Goal: Use online tool/utility: Utilize a website feature to perform a specific function

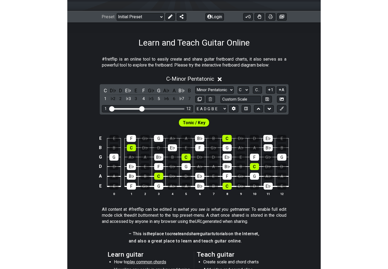
scroll to position [68, 0]
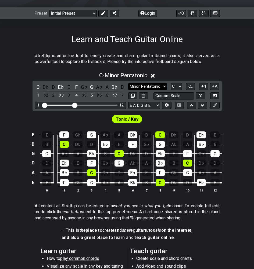
select select "Major / [PERSON_NAME]"
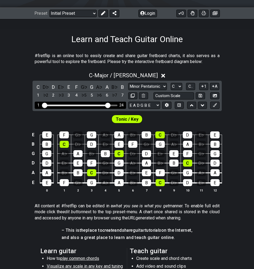
drag, startPoint x: 76, startPoint y: 105, endPoint x: 106, endPoint y: 110, distance: 30.4
click at [106, 110] on div "C D♭ D E♭ E F G♭ G A♭ A B♭ B 1 ♭2 2 ♭3 3 4 ♭5 5 ♭6 6 ♭7 7 Minor Pentatonic Clic…" at bounding box center [126, 96] width 189 height 30
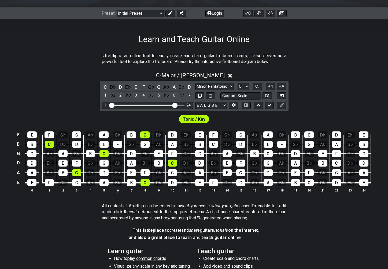
click at [201, 117] on span "Tonic / Key" at bounding box center [194, 119] width 23 height 8
click at [235, 108] on button at bounding box center [233, 105] width 9 height 7
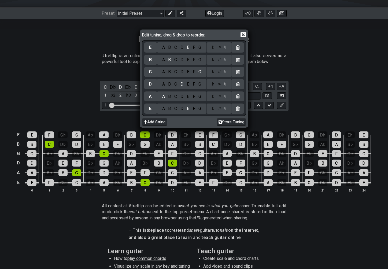
click at [244, 33] on icon at bounding box center [244, 35] width 6 height 6
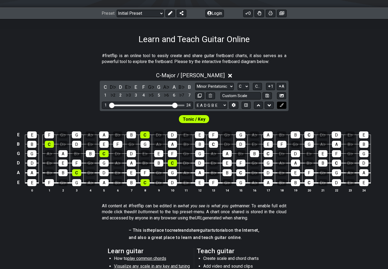
click at [253, 106] on icon at bounding box center [282, 105] width 4 height 4
click at [198, 119] on span "Tonic / Key" at bounding box center [194, 119] width 23 height 8
click at [253, 105] on icon at bounding box center [282, 105] width 4 height 4
click at [204, 74] on span "C - Major / Ionian" at bounding box center [190, 75] width 69 height 6
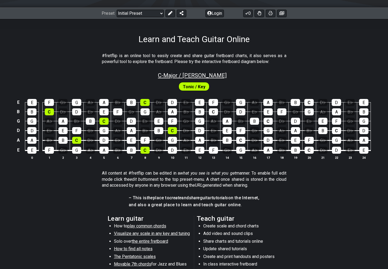
click at [204, 74] on span "C - Major / Ionian" at bounding box center [192, 75] width 69 height 6
select select "Major / [PERSON_NAME]"
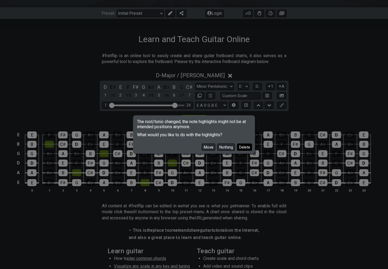
click at [241, 145] on button "Delete" at bounding box center [244, 147] width 15 height 7
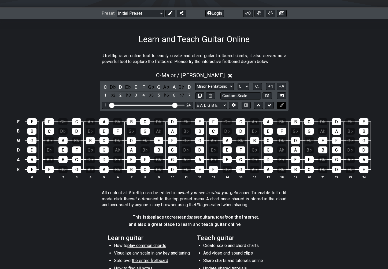
click at [253, 104] on icon at bounding box center [282, 105] width 4 height 4
click at [173, 172] on div "D" at bounding box center [172, 169] width 9 height 7
click at [172, 170] on div "D" at bounding box center [172, 169] width 9 height 7
click at [174, 170] on div "D" at bounding box center [172, 169] width 9 height 7
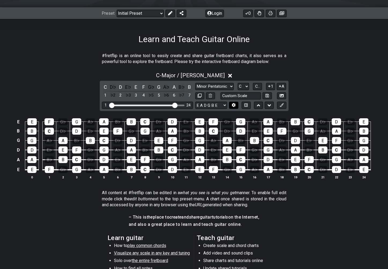
click at [232, 105] on icon at bounding box center [234, 105] width 4 height 4
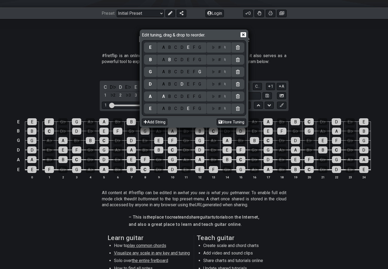
click at [243, 35] on icon at bounding box center [244, 34] width 6 height 5
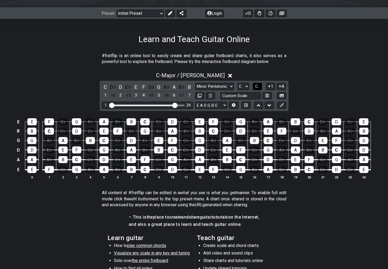
click at [253, 87] on span "C.." at bounding box center [258, 86] width 4 height 5
click at [253, 87] on span "1..7" at bounding box center [257, 86] width 6 height 5
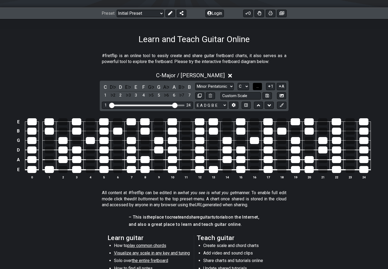
click at [253, 87] on button "..." at bounding box center [257, 86] width 9 height 7
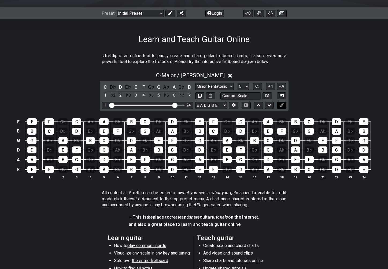
click at [253, 104] on icon at bounding box center [282, 105] width 4 height 4
click at [174, 15] on button at bounding box center [171, 14] width 10 height 8
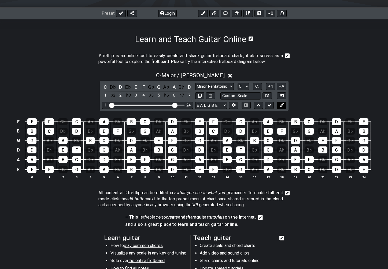
click at [253, 105] on icon at bounding box center [282, 105] width 4 height 4
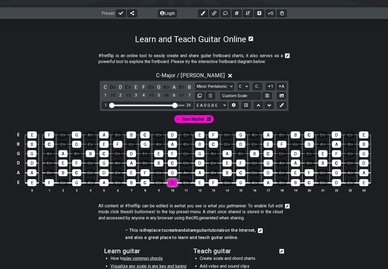
click at [172, 181] on div "D" at bounding box center [172, 182] width 9 height 7
click at [214, 182] on div "F" at bounding box center [213, 182] width 9 height 7
click at [173, 173] on div "G" at bounding box center [172, 172] width 9 height 7
drag, startPoint x: 199, startPoint y: 172, endPoint x: 192, endPoint y: 168, distance: 9.0
click at [199, 172] on div "A" at bounding box center [199, 172] width 9 height 7
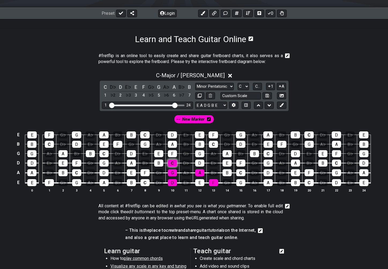
click at [175, 160] on div "C" at bounding box center [172, 163] width 9 height 7
click at [197, 162] on div "D" at bounding box center [199, 163] width 9 height 7
click at [172, 153] on div "F" at bounding box center [172, 153] width 9 height 7
click at [199, 154] on div "G" at bounding box center [199, 153] width 9 height 7
click at [174, 143] on div "A" at bounding box center [172, 144] width 9 height 7
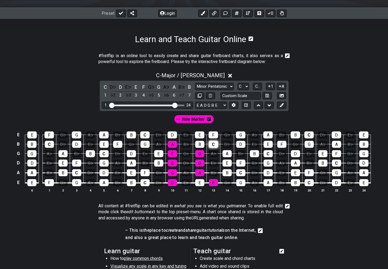
click at [213, 143] on div "C" at bounding box center [213, 144] width 9 height 7
click at [172, 136] on div "D" at bounding box center [172, 135] width 9 height 7
click at [214, 133] on div "F" at bounding box center [213, 135] width 9 height 7
click at [102, 183] on div "A" at bounding box center [104, 182] width 9 height 7
click at [143, 182] on div "C" at bounding box center [145, 182] width 9 height 7
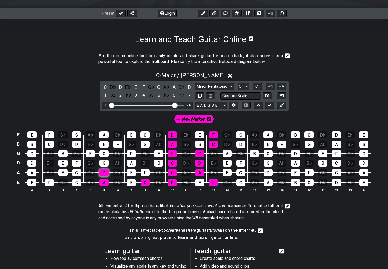
click at [100, 171] on div "D" at bounding box center [104, 172] width 9 height 7
click at [135, 172] on div "E" at bounding box center [131, 172] width 9 height 7
drag, startPoint x: 132, startPoint y: 162, endPoint x: 119, endPoint y: 161, distance: 13.2
click at [129, 162] on div "A" at bounding box center [131, 163] width 9 height 7
click at [105, 160] on div "G" at bounding box center [104, 163] width 9 height 7
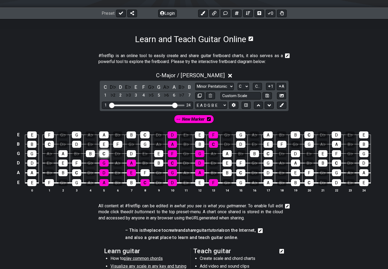
click at [103, 154] on div "C" at bounding box center [104, 153] width 9 height 7
click at [130, 152] on div "D" at bounding box center [131, 153] width 9 height 7
click at [144, 144] on div "G" at bounding box center [145, 144] width 9 height 7
click at [105, 145] on div "E" at bounding box center [104, 144] width 9 height 7
click at [103, 134] on div "A" at bounding box center [103, 135] width 9 height 7
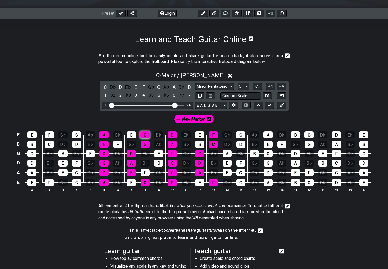
click at [145, 132] on div "C" at bounding box center [144, 135] width 9 height 7
click at [253, 103] on button at bounding box center [281, 105] width 9 height 7
click at [104, 179] on div "A" at bounding box center [104, 182] width 9 height 7
click at [145, 179] on td "C" at bounding box center [145, 178] width 14 height 10
drag, startPoint x: 146, startPoint y: 181, endPoint x: 139, endPoint y: 174, distance: 9.7
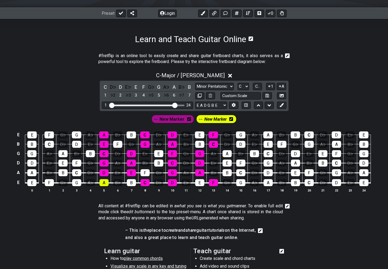
click at [146, 181] on div "C" at bounding box center [145, 182] width 9 height 7
click at [133, 172] on div "E" at bounding box center [131, 172] width 9 height 7
click at [104, 171] on div "D" at bounding box center [104, 172] width 9 height 7
click at [104, 162] on div "G" at bounding box center [104, 163] width 9 height 7
click at [129, 163] on div "A" at bounding box center [131, 163] width 9 height 7
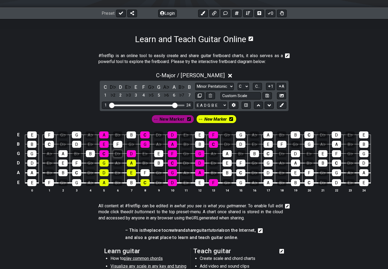
drag, startPoint x: 130, startPoint y: 155, endPoint x: 116, endPoint y: 155, distance: 14.0
click at [130, 155] on div "D" at bounding box center [131, 153] width 9 height 7
click at [102, 153] on div "C" at bounding box center [104, 153] width 9 height 7
click at [104, 141] on div "E" at bounding box center [104, 144] width 9 height 7
click at [149, 142] on div "G" at bounding box center [145, 144] width 9 height 7
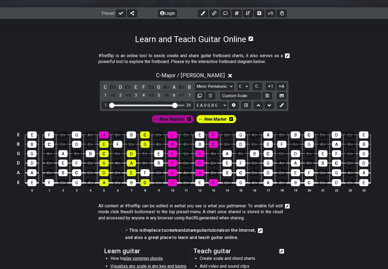
drag, startPoint x: 147, startPoint y: 131, endPoint x: 128, endPoint y: 130, distance: 19.1
click at [146, 132] on div "C" at bounding box center [144, 135] width 9 height 7
click at [103, 135] on div "A" at bounding box center [103, 135] width 9 height 7
click at [253, 104] on icon at bounding box center [282, 105] width 4 height 4
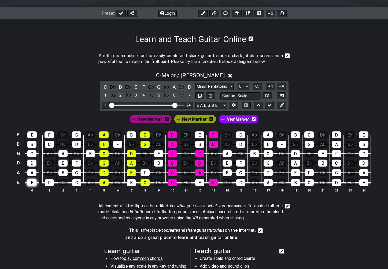
click at [32, 180] on div "E" at bounding box center [31, 182] width 9 height 7
click at [74, 182] on div "G" at bounding box center [76, 182] width 9 height 7
click at [64, 173] on div "B" at bounding box center [63, 172] width 9 height 7
drag, startPoint x: 64, startPoint y: 164, endPoint x: 64, endPoint y: 155, distance: 8.3
click at [64, 164] on div "E" at bounding box center [63, 163] width 9 height 7
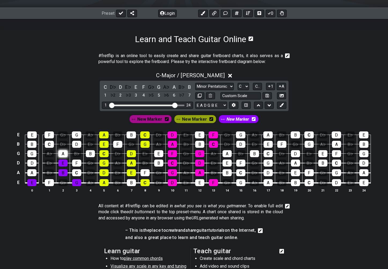
click at [64, 155] on div "A" at bounding box center [63, 153] width 9 height 7
click at [74, 144] on div "D" at bounding box center [76, 144] width 9 height 7
click at [78, 134] on div "G" at bounding box center [76, 135] width 9 height 7
click at [33, 135] on div "E" at bounding box center [31, 135] width 9 height 7
click at [33, 142] on div "B" at bounding box center [31, 144] width 9 height 7
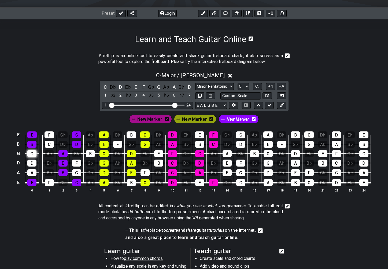
click at [35, 153] on div "G" at bounding box center [31, 153] width 9 height 7
click at [35, 159] on td "D" at bounding box center [32, 159] width 14 height 10
click at [35, 164] on div "D" at bounding box center [31, 163] width 9 height 7
click at [35, 171] on div "A" at bounding box center [31, 172] width 9 height 7
click at [253, 225] on section "– This is the place to create and share guitar tutorials on the Internet, and a…" at bounding box center [194, 235] width 388 height 21
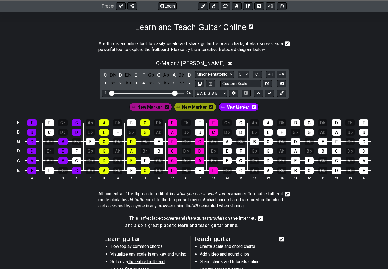
scroll to position [95, 0]
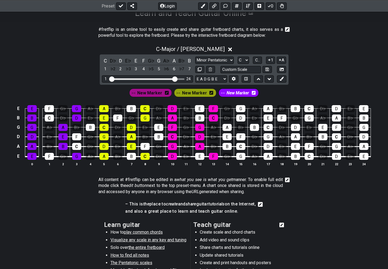
click at [253, 178] on icon at bounding box center [287, 180] width 5 height 5
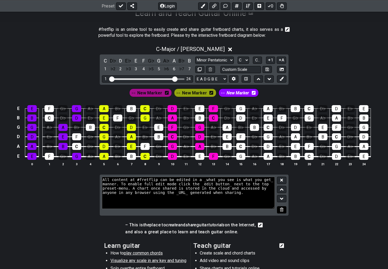
click at [253, 212] on button at bounding box center [281, 209] width 9 height 7
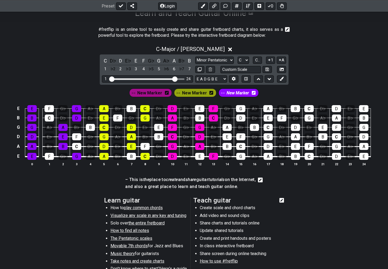
click at [253, 180] on div at bounding box center [259, 184] width 7 height 14
click at [253, 180] on icon at bounding box center [260, 180] width 5 height 5
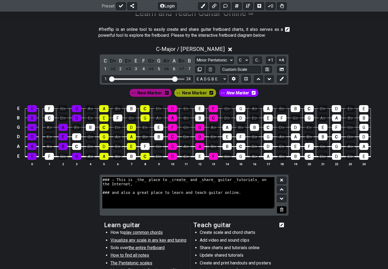
click at [253, 209] on icon at bounding box center [281, 210] width 3 height 4
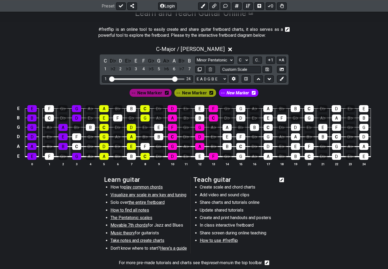
click at [253, 179] on icon at bounding box center [282, 179] width 5 height 5
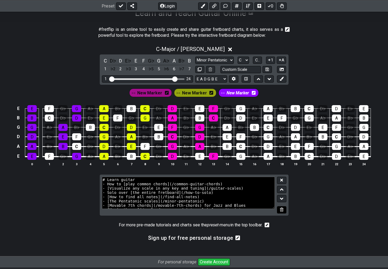
click at [253, 209] on icon at bounding box center [281, 210] width 3 height 4
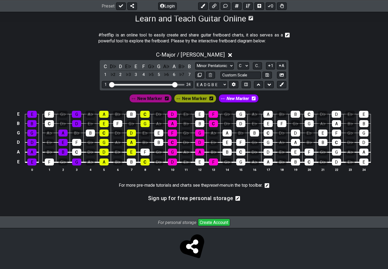
click at [253, 184] on icon at bounding box center [267, 185] width 5 height 5
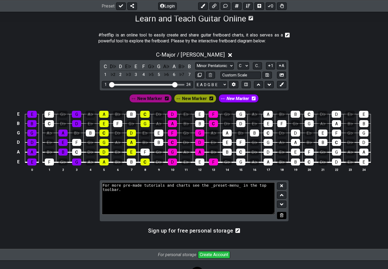
click at [253, 215] on icon at bounding box center [281, 215] width 3 height 4
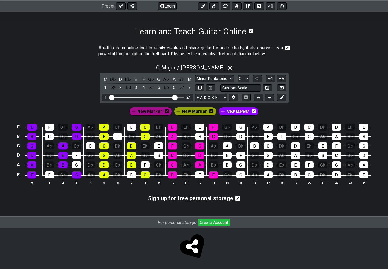
click at [236, 198] on icon at bounding box center [238, 198] width 5 height 5
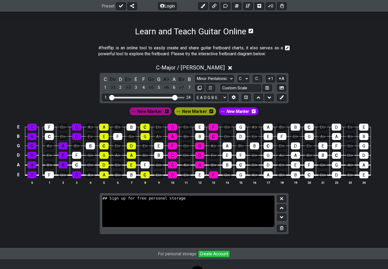
click at [253, 229] on icon at bounding box center [281, 228] width 3 height 4
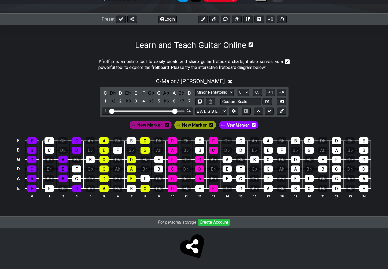
click at [253, 68] on section "#fretflip is an online tool to easily create and share guitar fretboard charts,…" at bounding box center [194, 66] width 388 height 19
click at [235, 19] on button at bounding box center [237, 20] width 10 height 8
select select "A"
select select "New Scale"
select select "Major / [PERSON_NAME]"
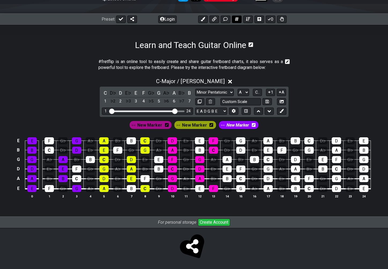
select select "C"
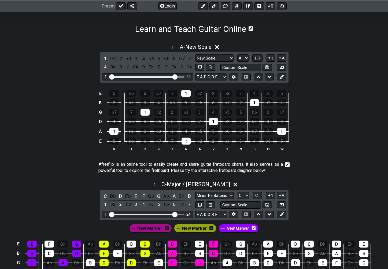
scroll to position [92, 0]
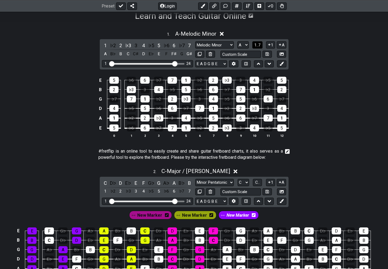
click at [253, 45] on button "1..7" at bounding box center [258, 44] width 10 height 7
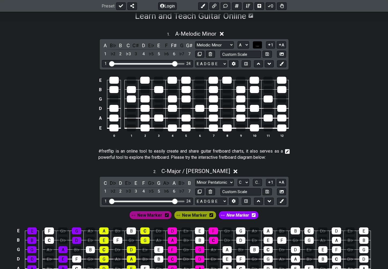
click at [253, 45] on button "..." at bounding box center [257, 44] width 9 height 7
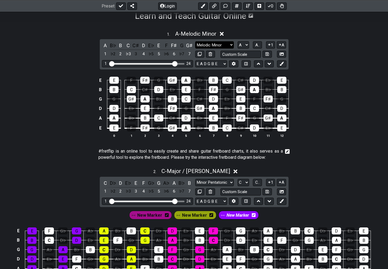
select select "Whole-Tone"
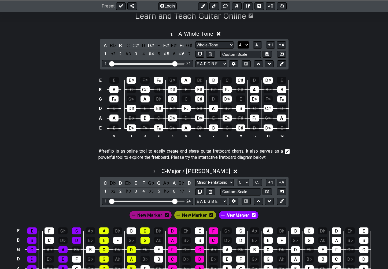
select select "C"
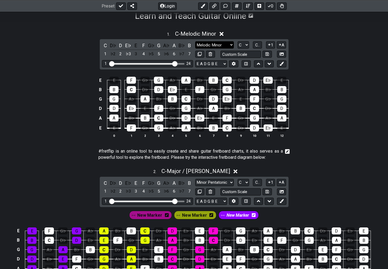
select select "Dorian"
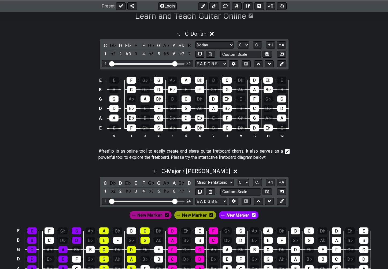
click at [253, 97] on div "E E F G♭ G A♭ A B♭ B C D♭ D E♭ E B B C D♭ D E♭ E F G♭ G A♭ A B♭ B G G A♭ A B♭ B…" at bounding box center [194, 107] width 388 height 75
